Goal: Task Accomplishment & Management: Manage account settings

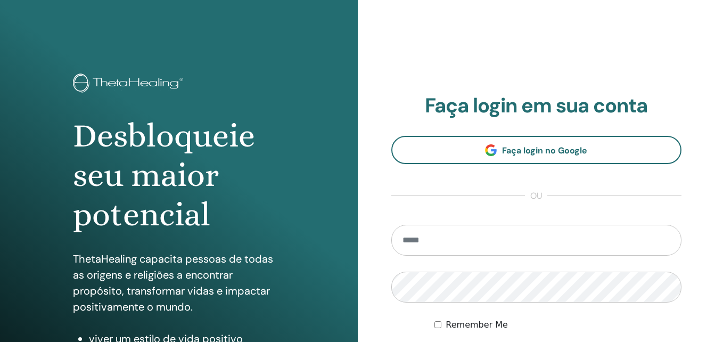
type input "**********"
click at [339, 56] on div "Desbloqueie seu maior potencial ThetaHealing capacita pessoas de todas as orige…" at bounding box center [179, 255] width 358 height 511
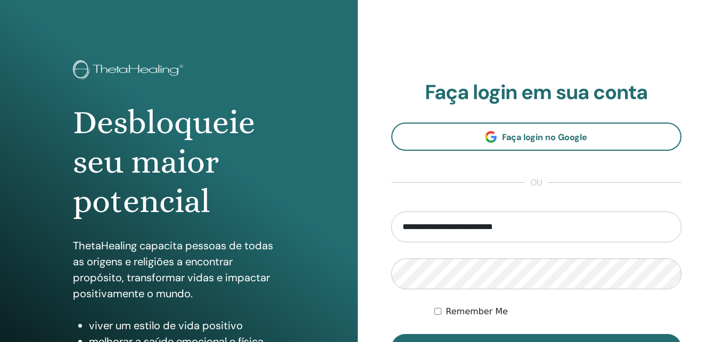
scroll to position [107, 0]
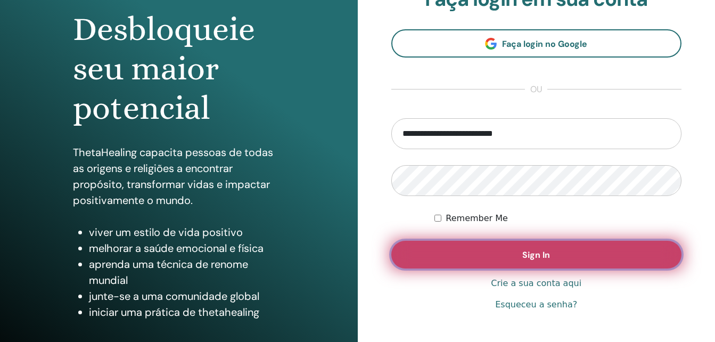
click at [530, 251] on span "Sign In" at bounding box center [537, 254] width 28 height 11
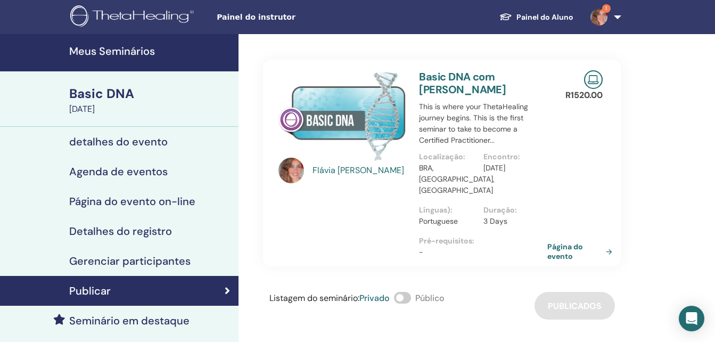
click at [359, 150] on img at bounding box center [343, 115] width 128 height 91
click at [601, 12] on img at bounding box center [599, 17] width 17 height 17
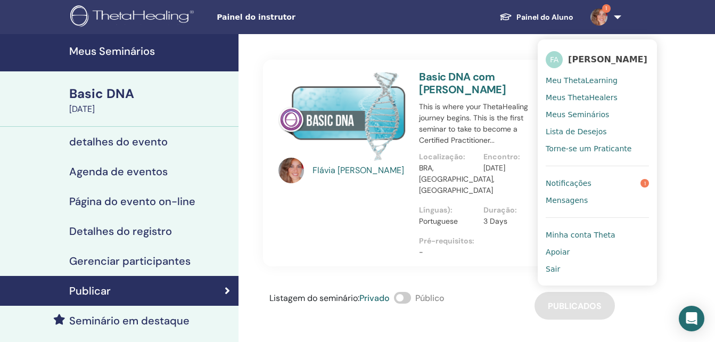
click at [587, 188] on span "Notificações" at bounding box center [569, 183] width 46 height 10
